Goal: Task Accomplishment & Management: Manage account settings

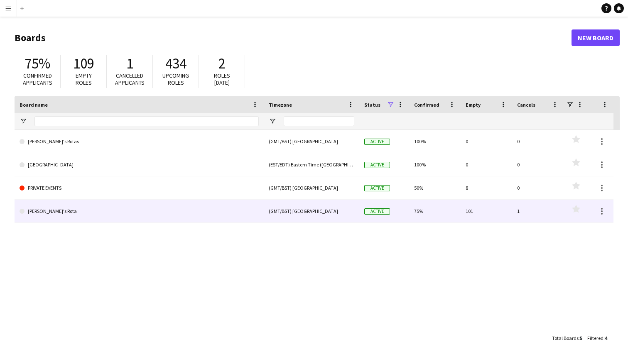
click at [28, 208] on link "[PERSON_NAME]'s Rota" at bounding box center [139, 211] width 239 height 23
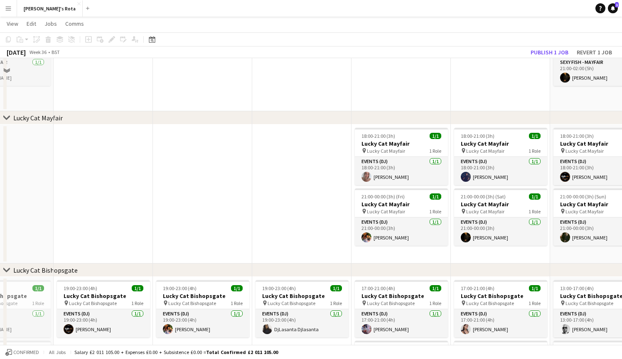
scroll to position [344, 0]
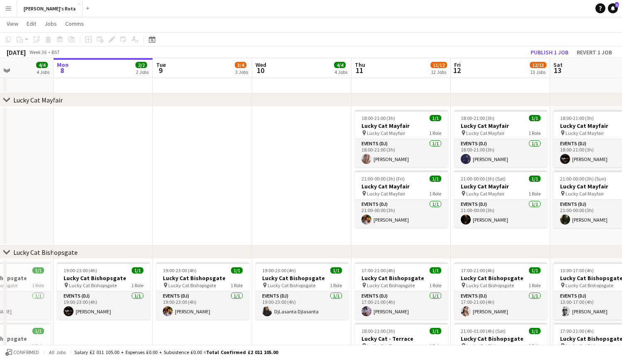
click at [7, 8] on app-icon "Menu" at bounding box center [8, 8] width 7 height 7
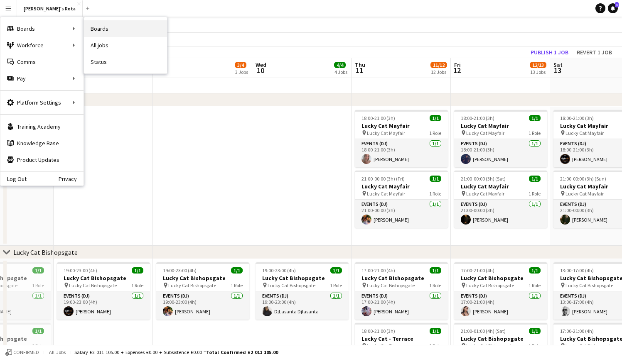
click at [124, 34] on link "Boards" at bounding box center [125, 28] width 83 height 17
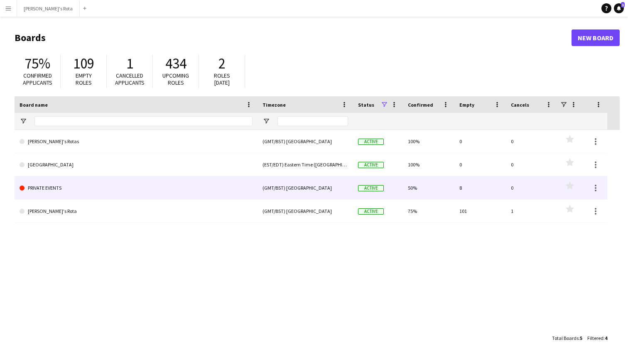
click at [64, 190] on link "PRIVATE EVENTS" at bounding box center [136, 187] width 233 height 23
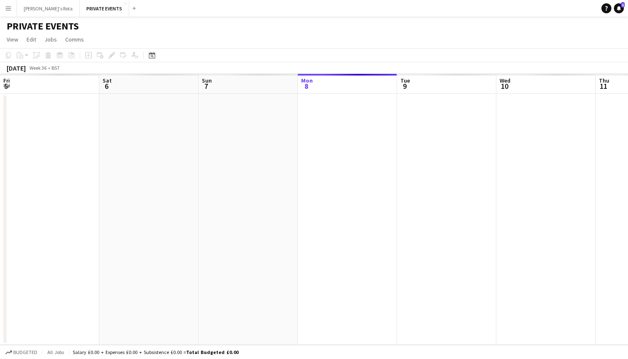
scroll to position [0, 198]
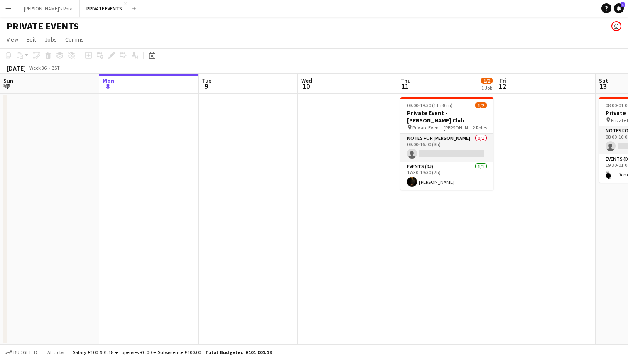
click at [118, 121] on app-date-cell at bounding box center [148, 219] width 99 height 251
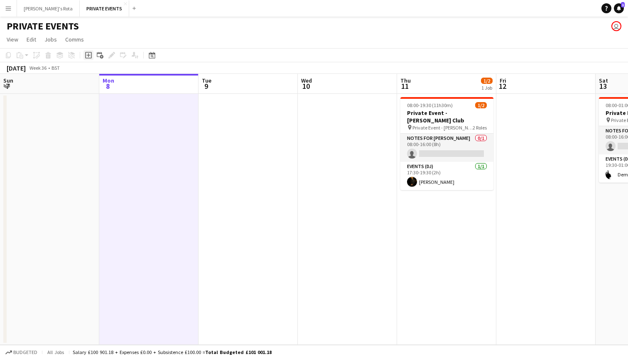
click at [90, 54] on icon "Add job" at bounding box center [88, 55] width 7 height 7
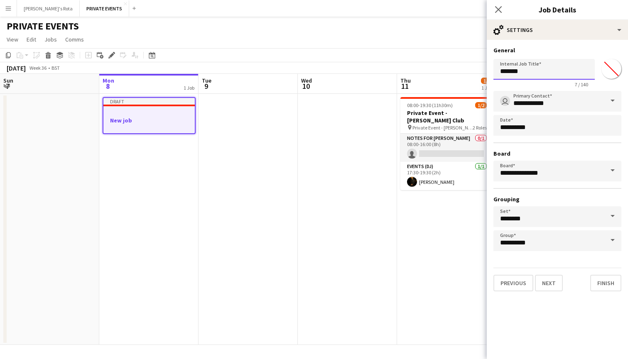
click at [522, 72] on input "*******" at bounding box center [543, 69] width 101 height 21
type input "*"
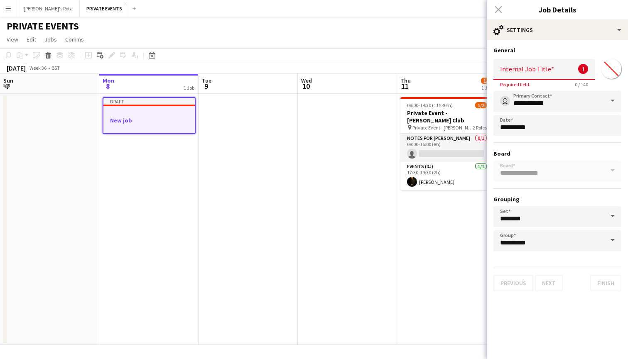
click at [495, 8] on div "Close pop-in" at bounding box center [498, 9] width 23 height 19
click at [502, 9] on div "Close pop-in" at bounding box center [498, 9] width 23 height 19
click at [497, 9] on div "Close pop-in" at bounding box center [498, 9] width 23 height 19
click at [42, 6] on button "[PERSON_NAME]'s Rota Close" at bounding box center [48, 8] width 63 height 16
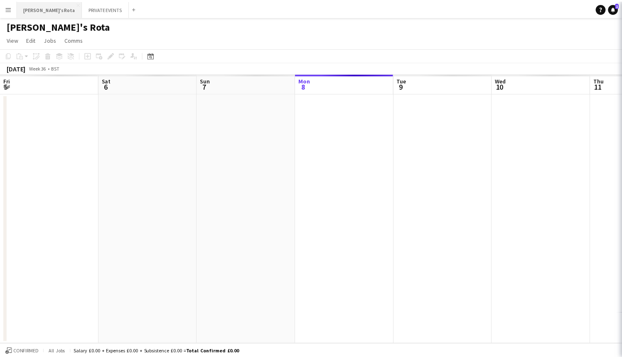
scroll to position [0, 198]
